Goal: Task Accomplishment & Management: Manage account settings

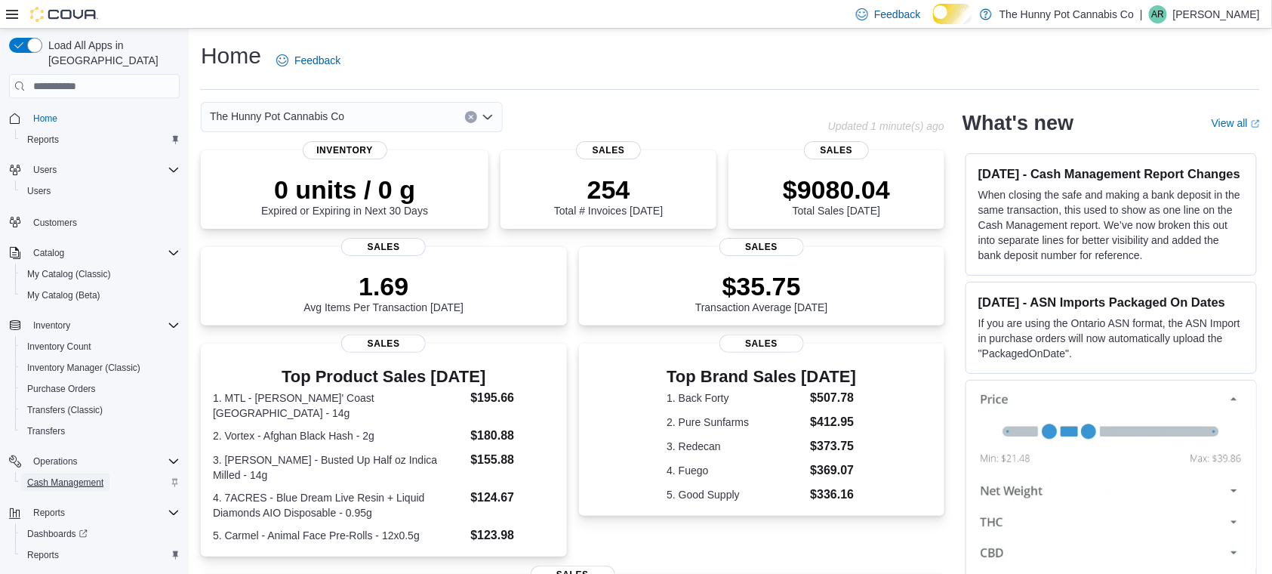
click at [88, 479] on span "Cash Management" at bounding box center [65, 482] width 76 height 12
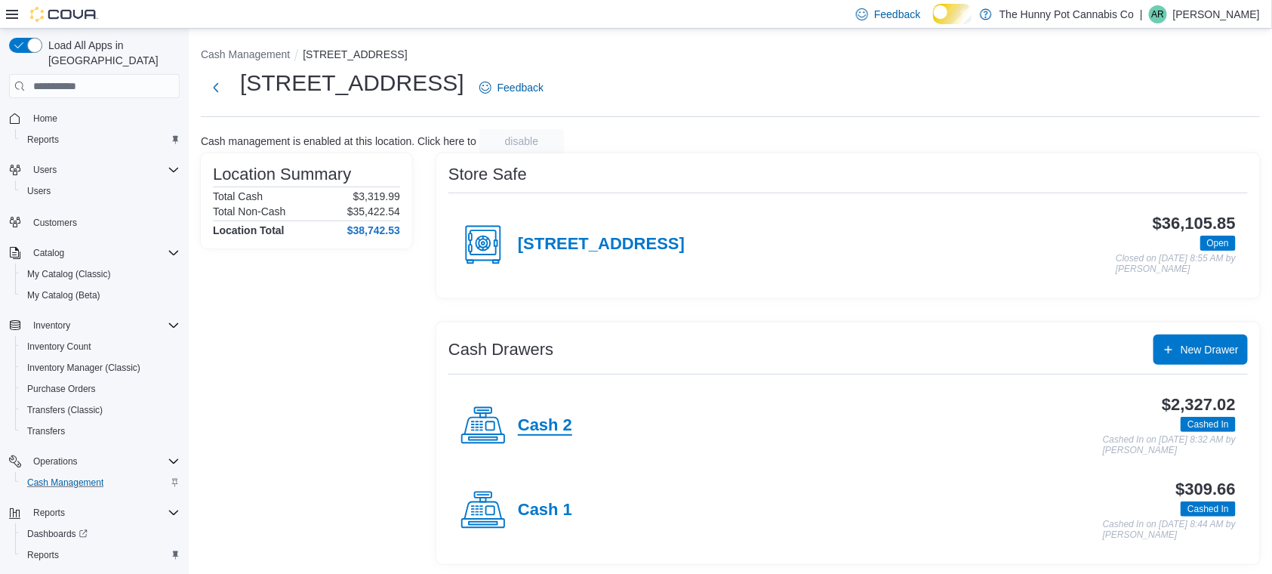
click at [558, 436] on h4 "Cash 2" at bounding box center [545, 426] width 54 height 20
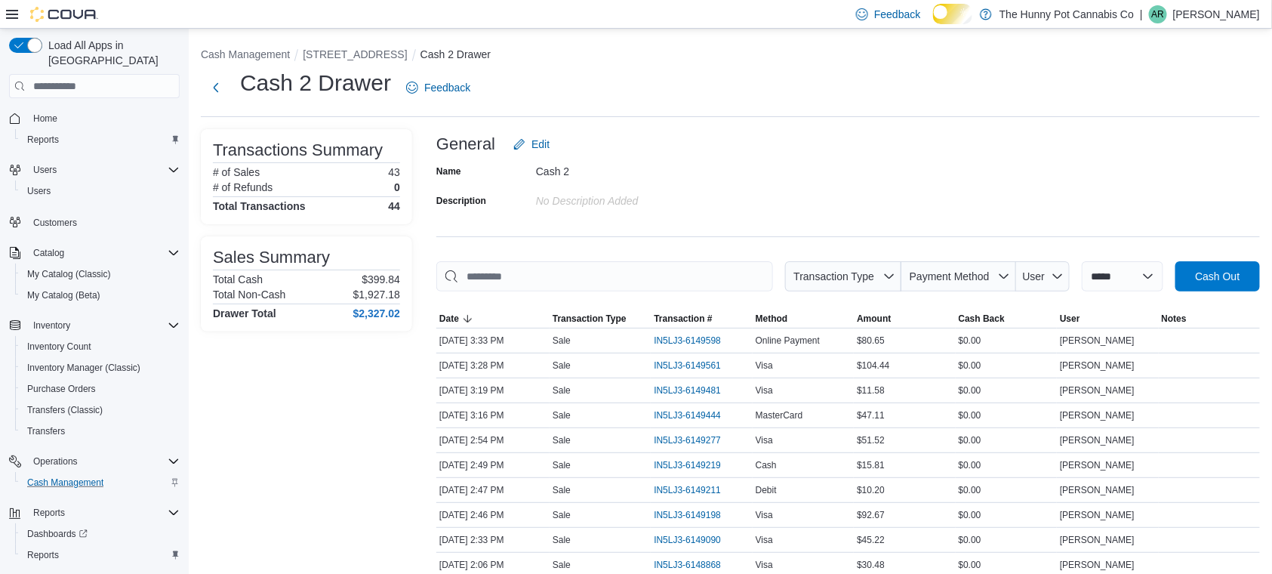
scroll to position [416, 0]
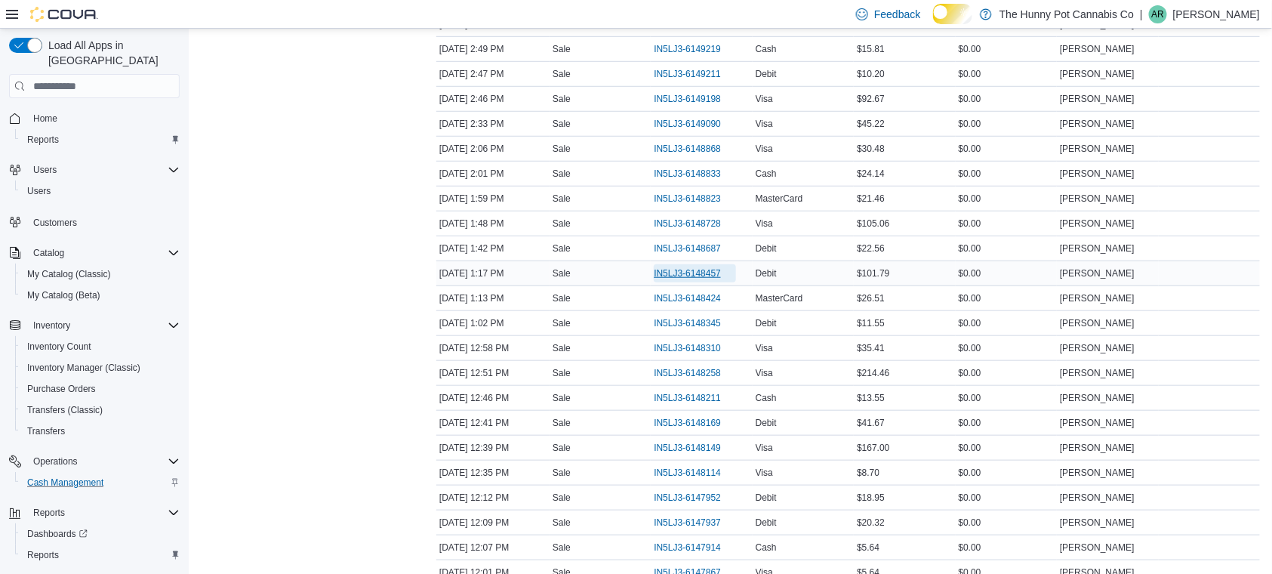
click at [696, 279] on span "IN5LJ3-6148457" at bounding box center [687, 273] width 67 height 12
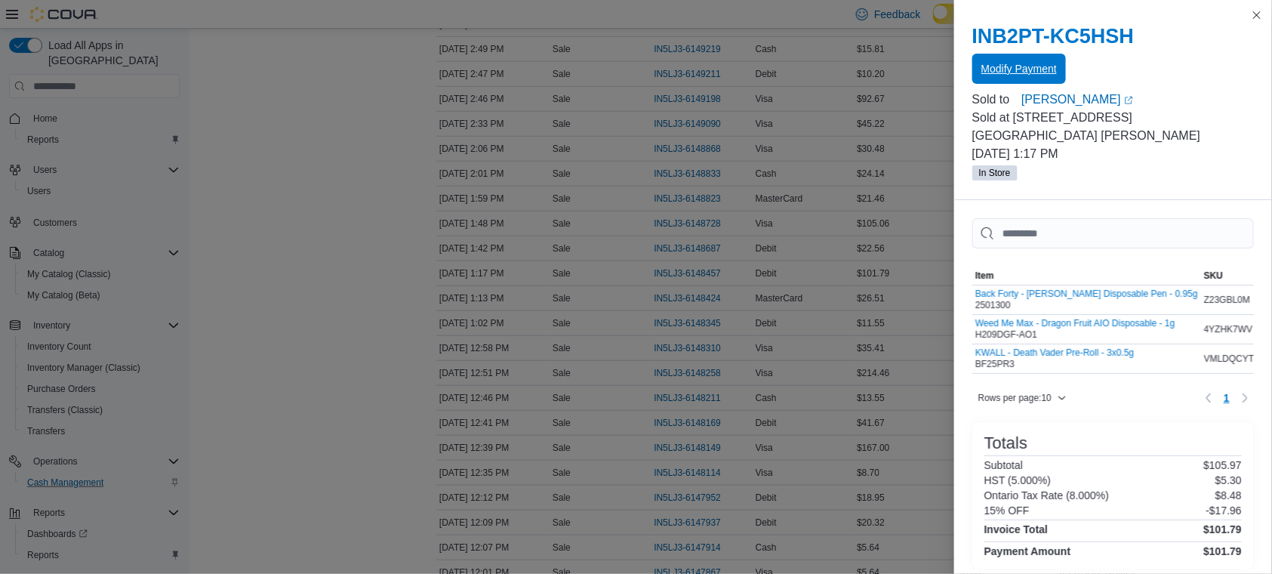
click at [1010, 76] on span "Modify Payment" at bounding box center [1018, 68] width 75 height 15
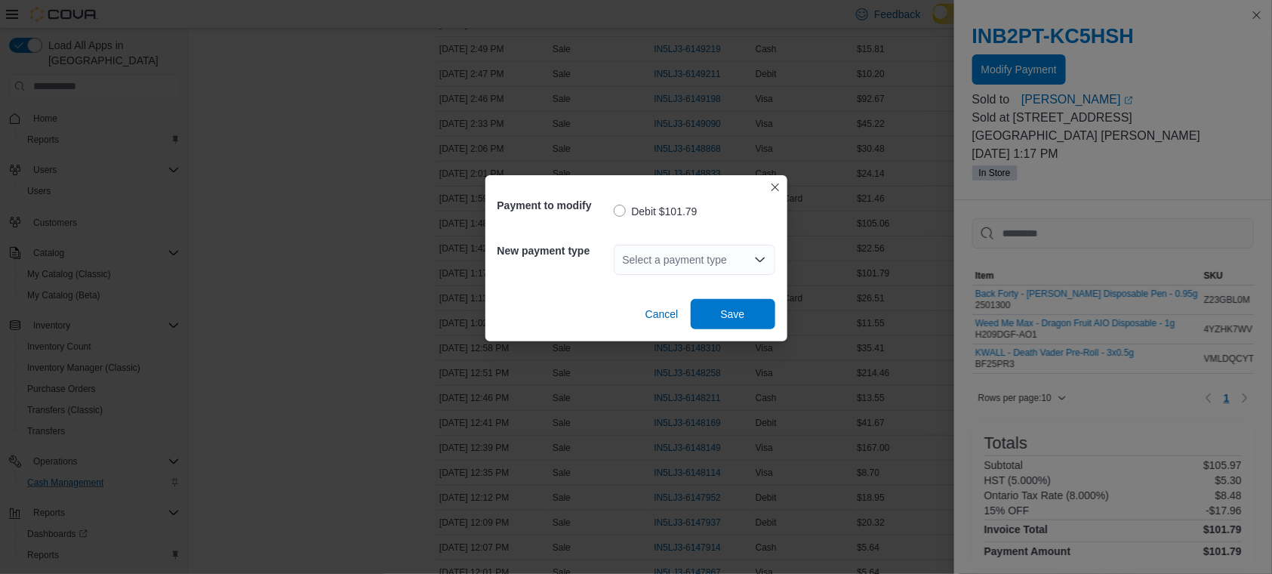
click at [635, 253] on div "Select a payment type" at bounding box center [695, 260] width 162 height 30
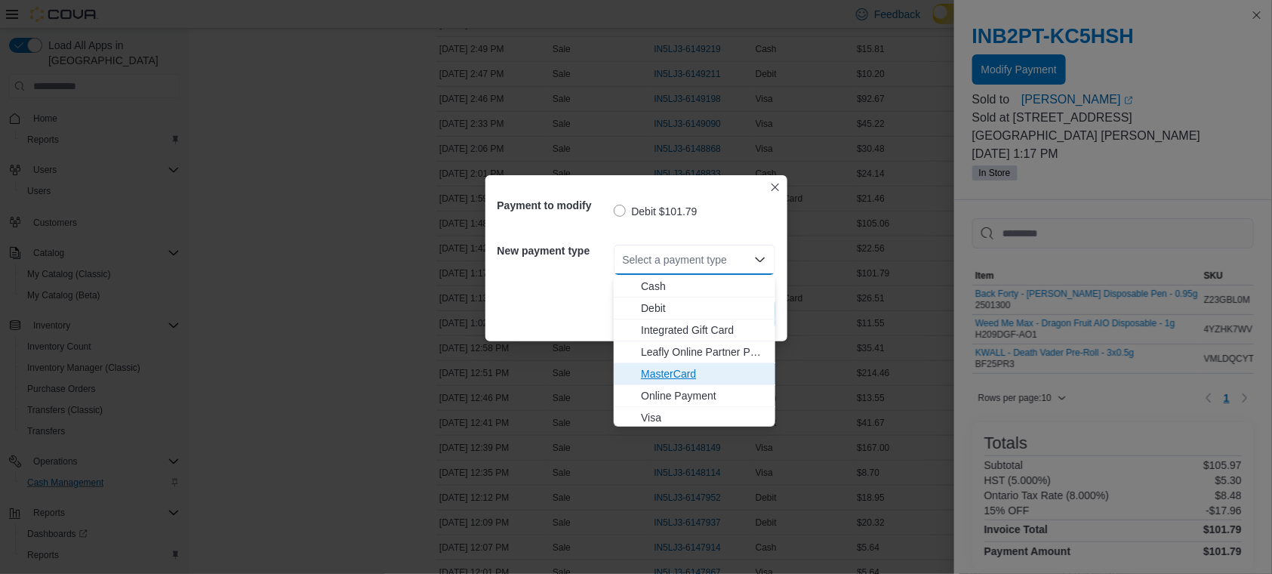
click at [651, 367] on span "MasterCard" at bounding box center [703, 373] width 125 height 15
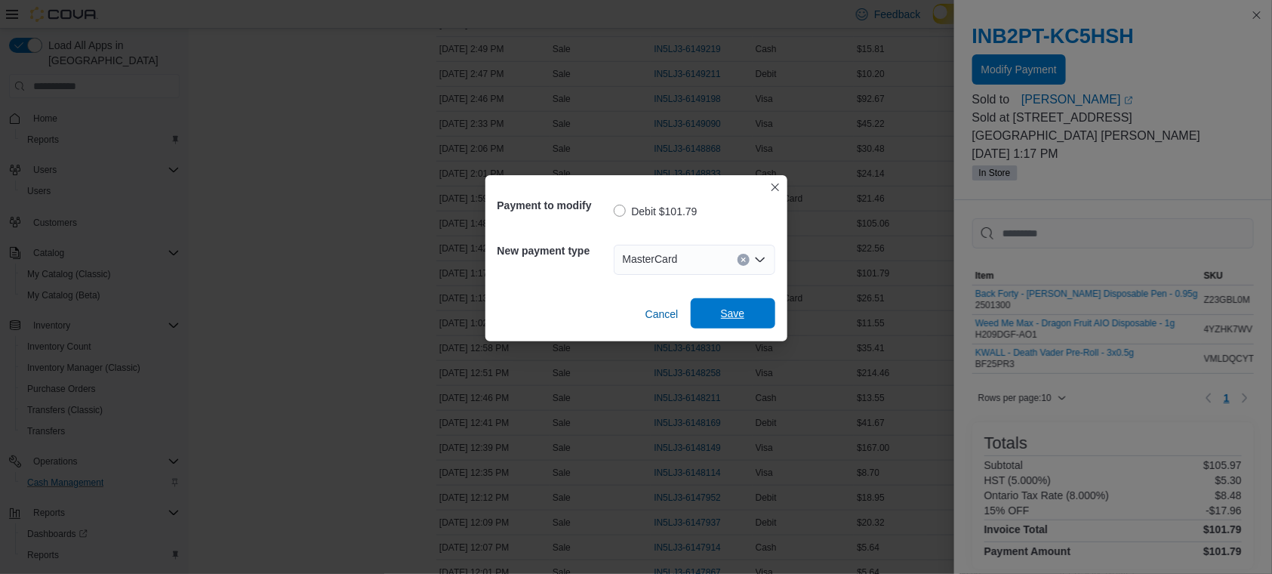
click at [742, 316] on span "Save" at bounding box center [733, 313] width 24 height 15
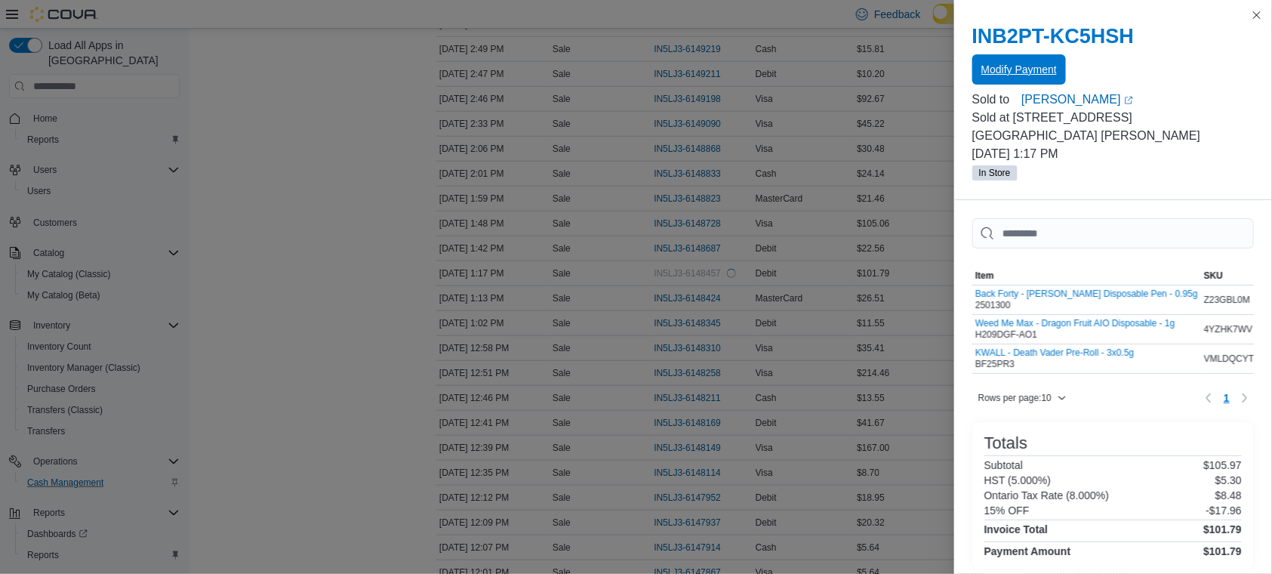
scroll to position [0, 0]
